Goal: Information Seeking & Learning: Find specific fact

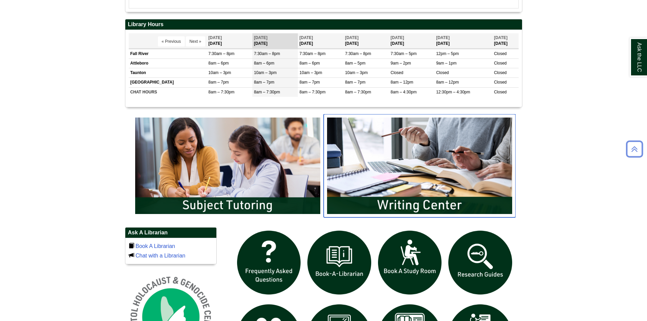
click at [435, 174] on img "slideshow" at bounding box center [420, 165] width 192 height 103
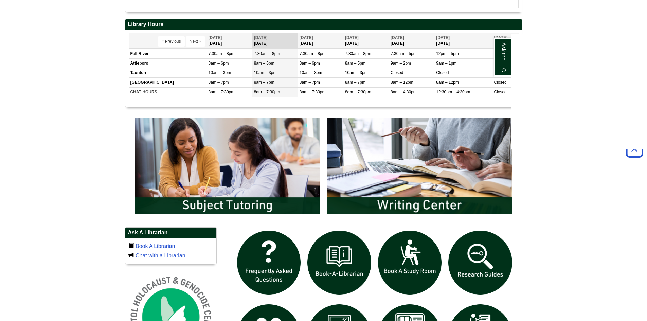
click at [429, 200] on div "Ask the LLC" at bounding box center [323, 160] width 647 height 321
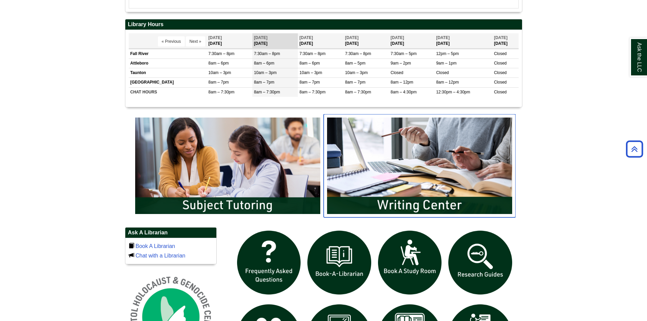
click at [425, 194] on img "slideshow" at bounding box center [420, 165] width 192 height 103
click at [559, 169] on body "Skip to Main Content Toggle navigation Home Access Services Access Services Pol…" at bounding box center [323, 162] width 647 height 868
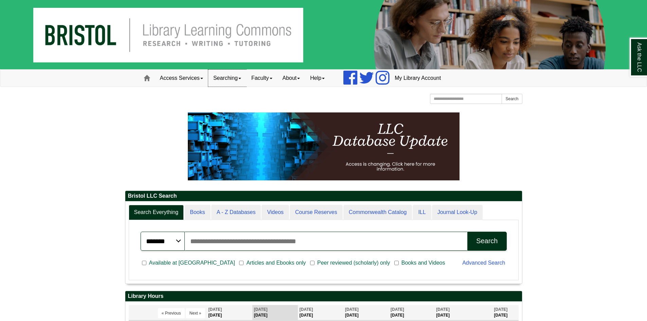
click at [237, 79] on link "Searching" at bounding box center [227, 78] width 38 height 17
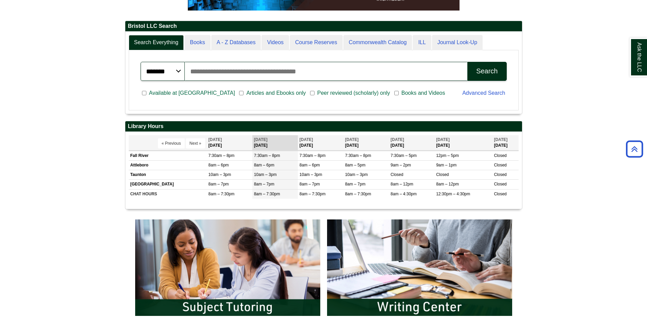
scroll to position [82, 397]
click at [259, 68] on input "Search articles, books, journals & more" at bounding box center [326, 71] width 283 height 19
paste input "**********"
click at [484, 70] on div "Search" at bounding box center [486, 71] width 21 height 8
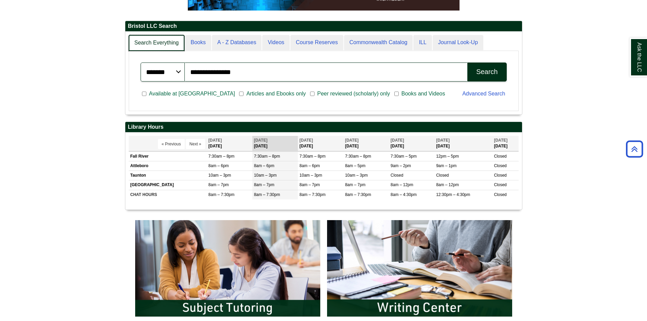
scroll to position [83, 397]
click at [456, 40] on link "Journal Look-Up" at bounding box center [457, 43] width 51 height 16
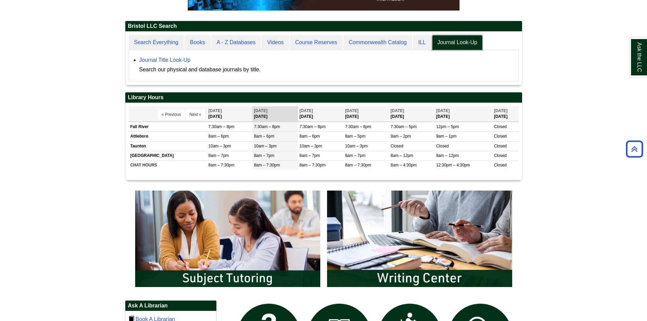
scroll to position [53, 397]
click at [153, 60] on link "Journal Title Look-Up" at bounding box center [164, 60] width 51 height 6
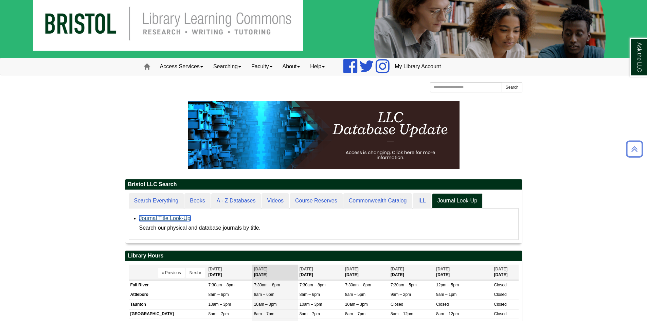
scroll to position [0, 0]
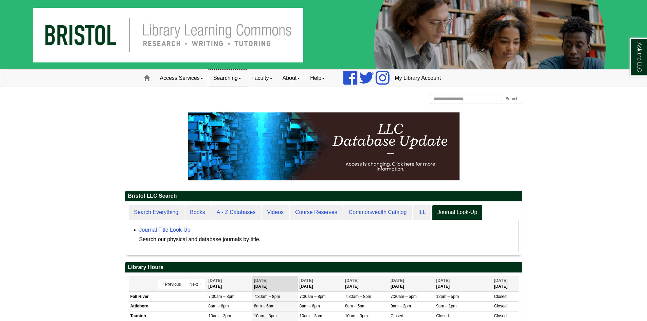
click at [231, 79] on link "Searching" at bounding box center [227, 78] width 38 height 17
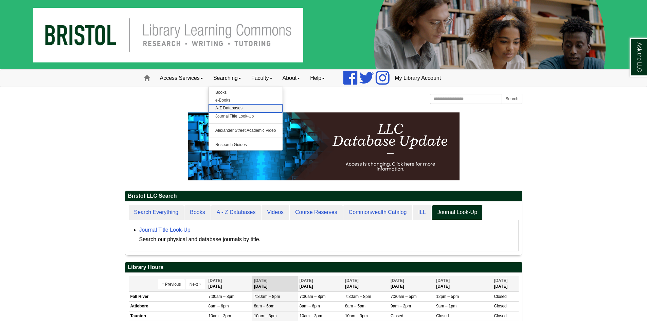
click at [241, 107] on link "A-Z Databases" at bounding box center [246, 108] width 74 height 8
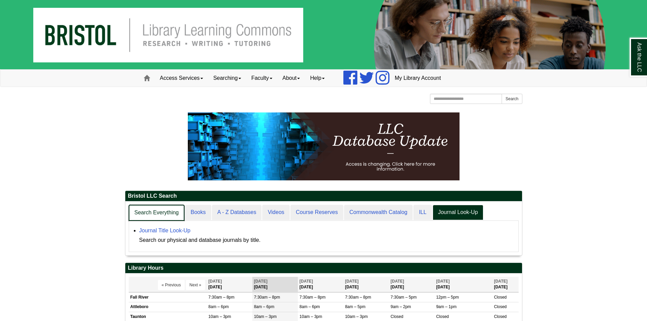
scroll to position [54, 397]
click at [156, 212] on link "Search Everything" at bounding box center [157, 213] width 56 height 16
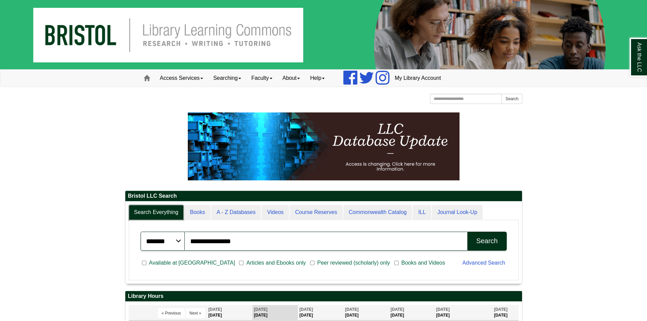
scroll to position [82, 397]
drag, startPoint x: 241, startPoint y: 241, endPoint x: 182, endPoint y: 241, distance: 59.4
click at [182, 241] on div "**********" at bounding box center [324, 241] width 366 height 19
type input "********"
click at [467, 232] on button "Search" at bounding box center [486, 241] width 39 height 19
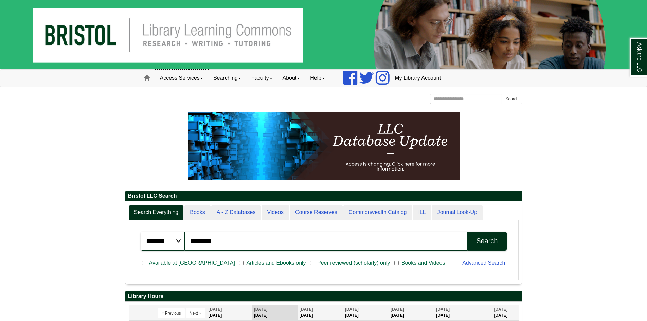
click at [194, 76] on link "Access Services" at bounding box center [181, 78] width 53 height 17
click at [239, 74] on link "Searching" at bounding box center [227, 78] width 38 height 17
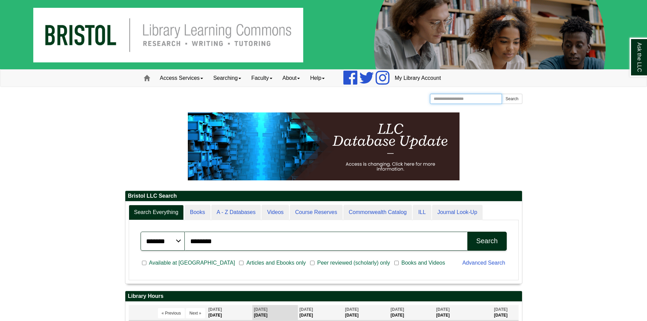
click at [477, 100] on input "Search the Website" at bounding box center [466, 99] width 72 height 10
type input "********"
click at [502, 94] on button "Search" at bounding box center [512, 99] width 20 height 10
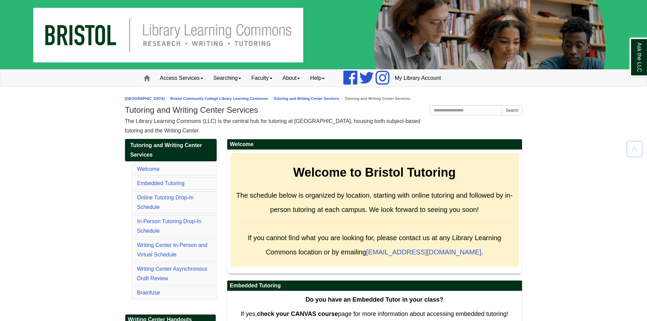
scroll to position [3198, 0]
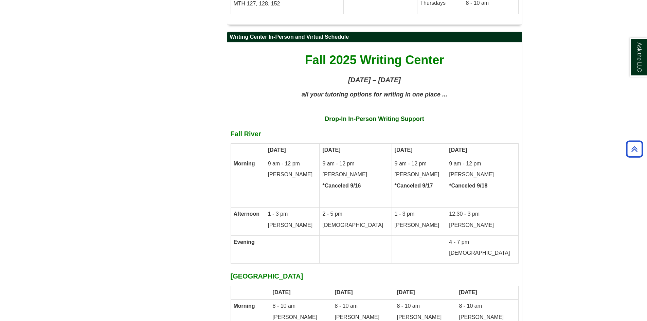
click at [636, 148] on icon "Back to Top" at bounding box center [635, 149] width 22 height 22
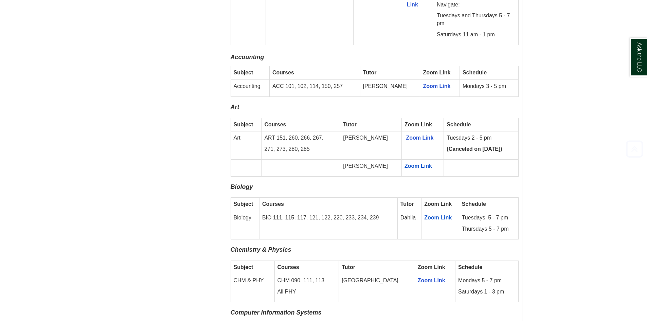
scroll to position [0, 0]
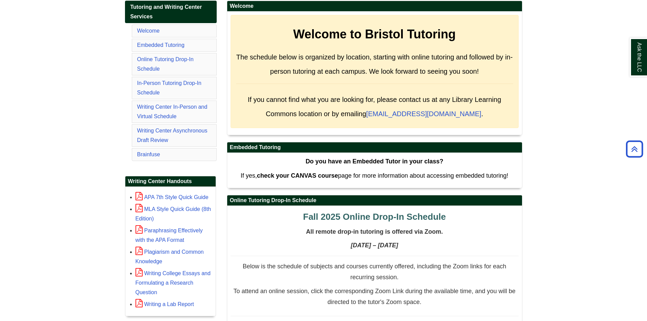
scroll to position [68, 0]
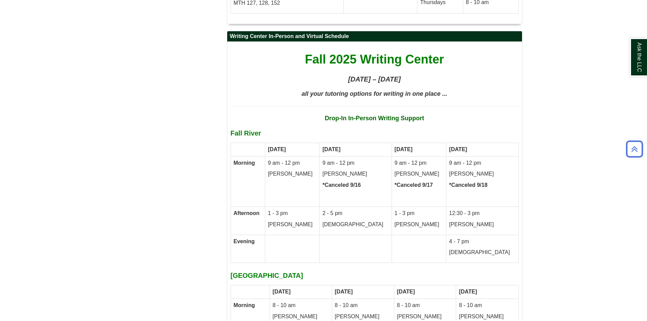
scroll to position [3198, 0]
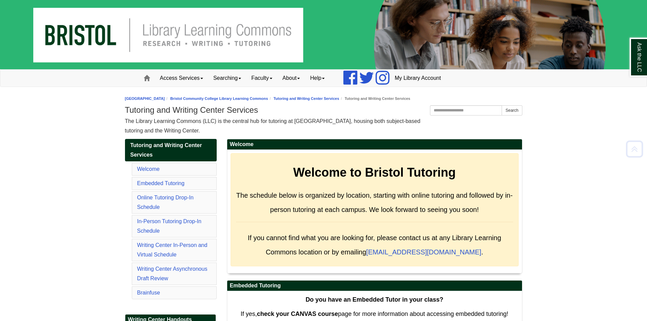
scroll to position [3198, 0]
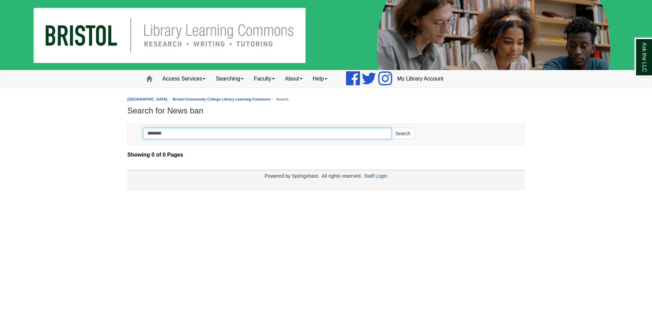
click at [178, 134] on input "********" at bounding box center [267, 134] width 249 height 12
type input "*********"
click at [391, 128] on button "Search" at bounding box center [403, 134] width 24 height 12
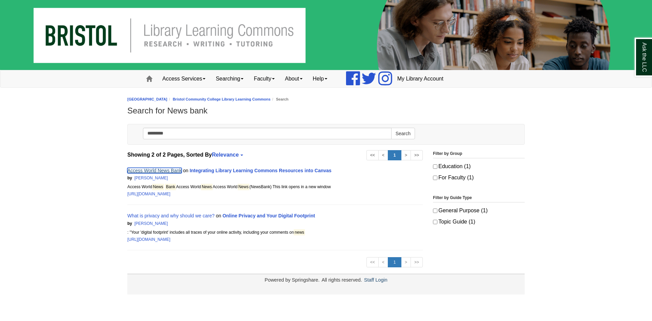
click at [145, 169] on link "Access World News Bank" at bounding box center [154, 170] width 54 height 5
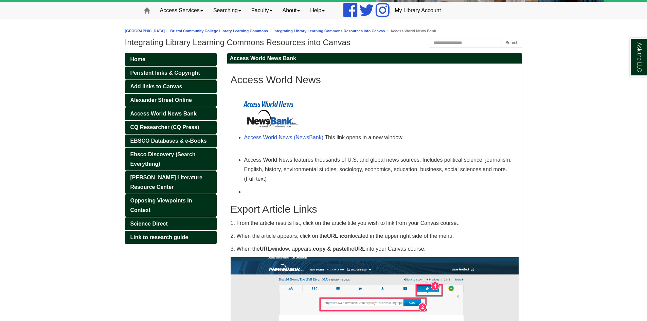
scroll to position [68, 0]
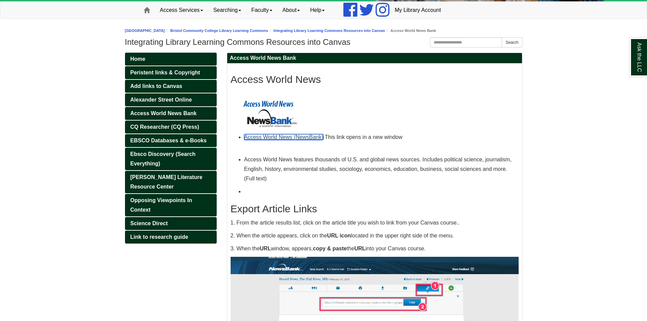
click at [311, 137] on link "Access World News (NewsBank)" at bounding box center [283, 137] width 79 height 6
